Goal: Information Seeking & Learning: Learn about a topic

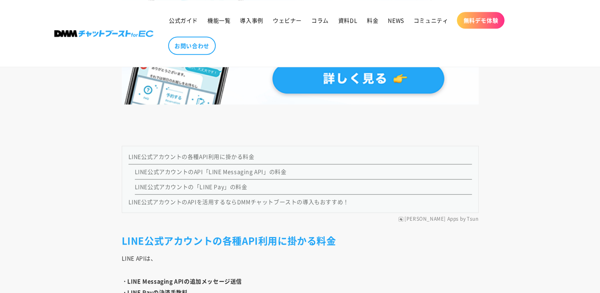
scroll to position [767, 0]
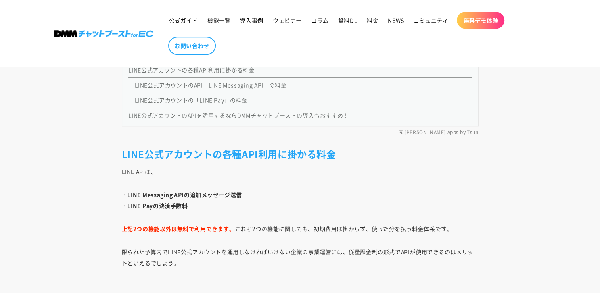
click at [255, 86] on link "LINE公式アカウントのAPI「LINE Messaging API」の料金" at bounding box center [211, 85] width 152 height 8
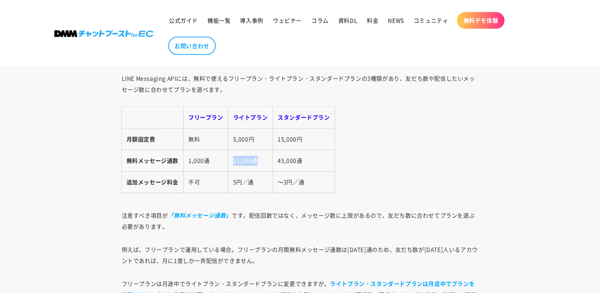
drag, startPoint x: 233, startPoint y: 159, endPoint x: 257, endPoint y: 159, distance: 23.4
click at [257, 159] on td "15,000通" at bounding box center [250, 159] width 45 height 21
drag, startPoint x: 257, startPoint y: 159, endPoint x: 239, endPoint y: 137, distance: 28.3
click at [239, 137] on td "5,000円" at bounding box center [250, 138] width 45 height 21
drag, startPoint x: 273, startPoint y: 159, endPoint x: 299, endPoint y: 160, distance: 26.2
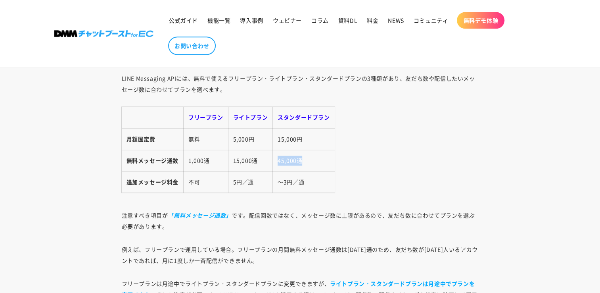
click at [299, 160] on td "45,000通" at bounding box center [304, 159] width 62 height 21
drag, startPoint x: 299, startPoint y: 160, endPoint x: 281, endPoint y: 133, distance: 32.9
click at [281, 133] on td "15,000円" at bounding box center [304, 138] width 62 height 21
drag, startPoint x: 209, startPoint y: 160, endPoint x: 186, endPoint y: 159, distance: 23.0
click at [186, 159] on td "1,000通" at bounding box center [205, 159] width 45 height 21
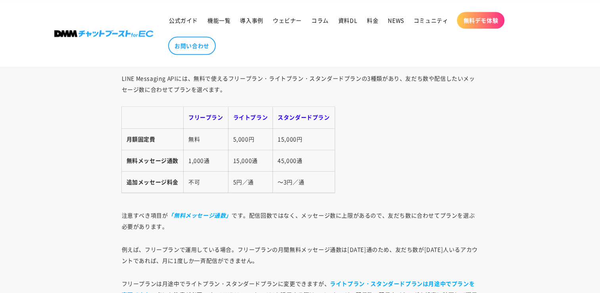
drag, startPoint x: 186, startPoint y: 159, endPoint x: 183, endPoint y: 176, distance: 17.7
click at [183, 176] on td "不可" at bounding box center [205, 181] width 45 height 21
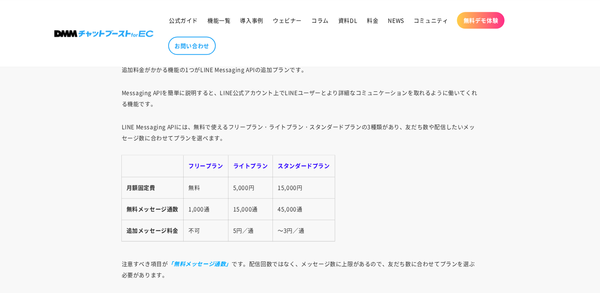
scroll to position [1010, 0]
drag, startPoint x: 280, startPoint y: 207, endPoint x: 312, endPoint y: 221, distance: 35.9
click at [312, 221] on tbody "フリープラン ライトプラン スタンダードプラン 月額固定費 無料 5,000円 15,000円 無料メッセージ通数 1,000通 15,000通 45,000…" at bounding box center [228, 197] width 213 height 86
